Goal: Check status: Check status

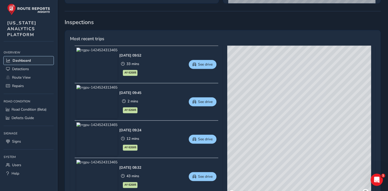
click at [18, 61] on span "Dashboard" at bounding box center [22, 60] width 18 height 5
click at [19, 61] on span "Dashboard" at bounding box center [22, 60] width 18 height 5
click at [20, 60] on span "Dashboard" at bounding box center [22, 60] width 18 height 5
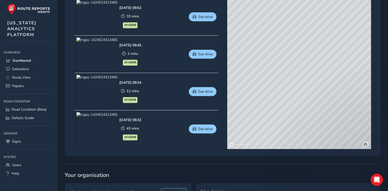
scroll to position [251, 0]
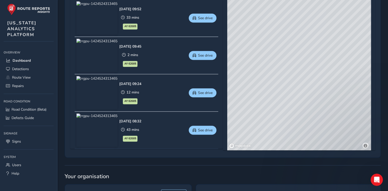
click at [110, 24] on img at bounding box center [96, 17] width 41 height 33
click at [201, 18] on span "See drive" at bounding box center [205, 18] width 15 height 5
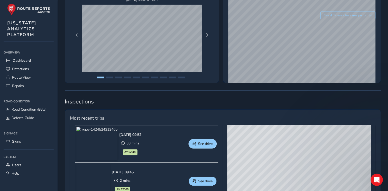
scroll to position [98, 0]
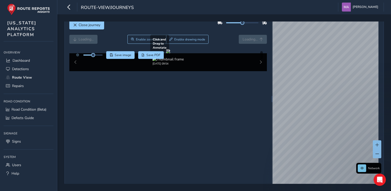
scroll to position [14, 0]
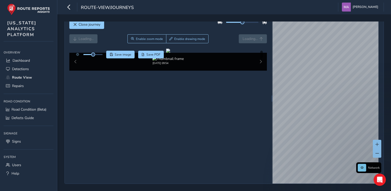
click at [257, 71] on div "08/14/2025, 09:54" at bounding box center [168, 62] width 198 height 18
click at [258, 71] on div "08/14/2025, 09:54" at bounding box center [168, 62] width 198 height 18
click at [259, 71] on div "08/14/2025, 09:54" at bounding box center [168, 62] width 198 height 18
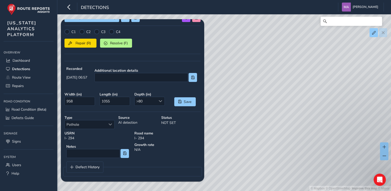
scroll to position [108, 0]
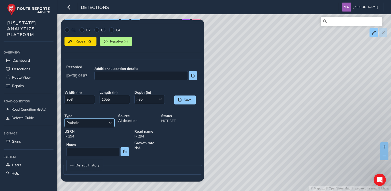
click at [113, 122] on div "Select a type" at bounding box center [110, 123] width 8 height 8
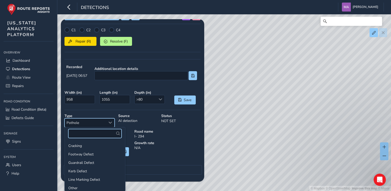
scroll to position [18, 0]
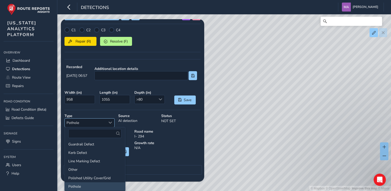
click at [112, 122] on span "Select a type" at bounding box center [111, 123] width 4 height 4
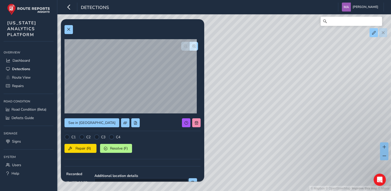
scroll to position [0, 0]
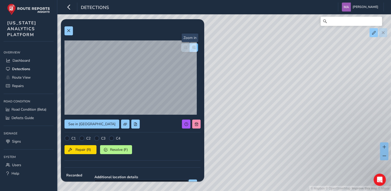
click at [192, 46] on span "button" at bounding box center [194, 48] width 4 height 4
click at [93, 123] on span "See in Route View" at bounding box center [91, 124] width 47 height 5
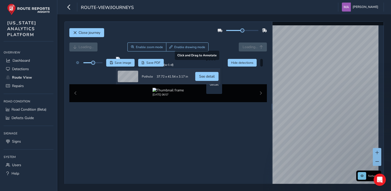
click at [221, 61] on div at bounding box center [168, 59] width 105 height 4
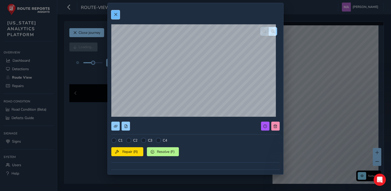
click at [118, 14] on button at bounding box center [115, 14] width 8 height 9
